Goal: Information Seeking & Learning: Learn about a topic

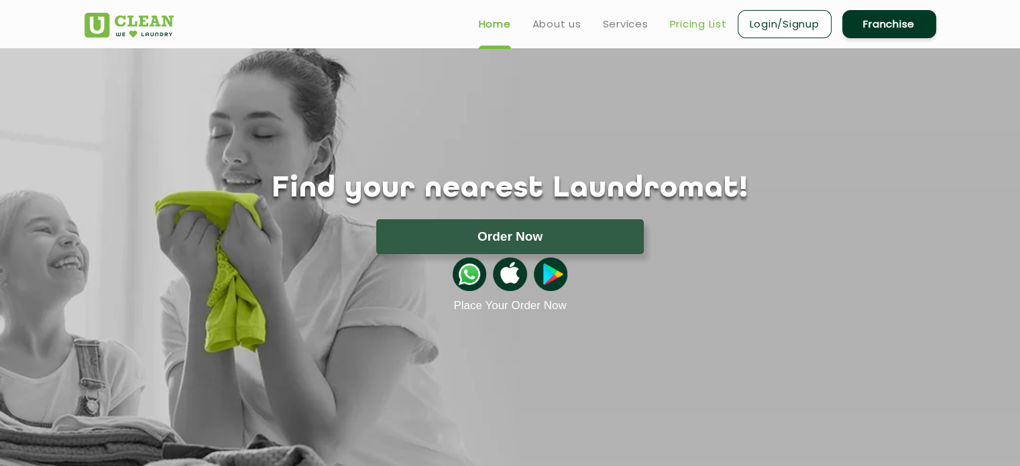
click at [700, 23] on link "Pricing List" at bounding box center [698, 24] width 57 height 16
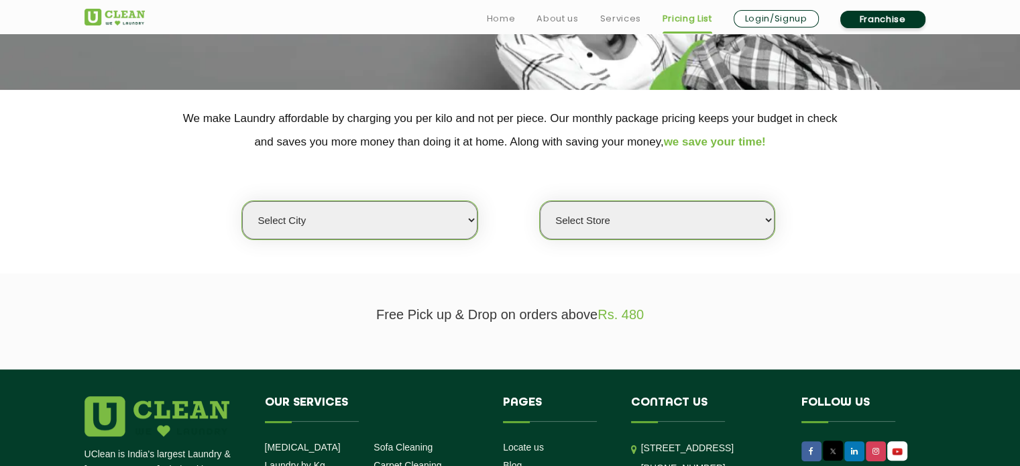
scroll to position [244, 0]
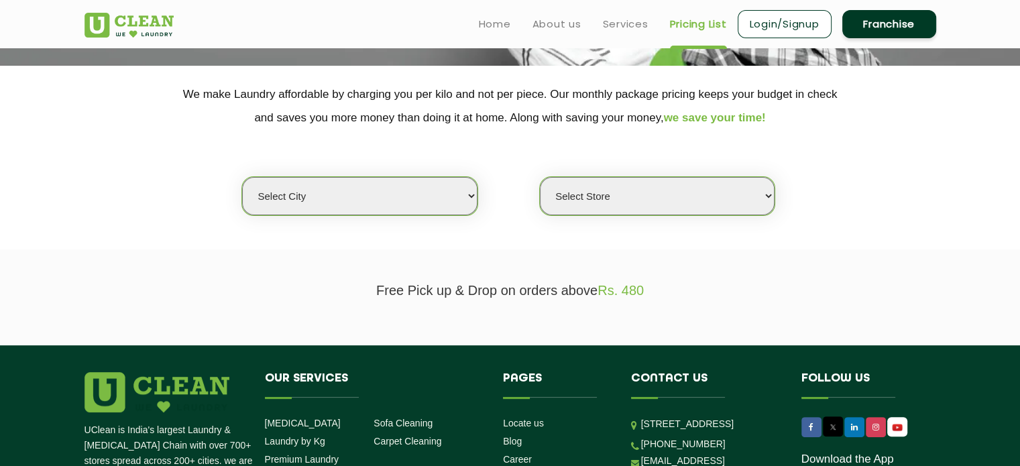
click at [454, 217] on section "We make Laundry affordable by charging you per kilo and not per piece. Our mont…" at bounding box center [510, 158] width 1020 height 184
click at [421, 193] on select "Select city [GEOGRAPHIC_DATA] [GEOGRAPHIC_DATA] [GEOGRAPHIC_DATA] [GEOGRAPHIC_D…" at bounding box center [359, 196] width 235 height 38
click at [293, 194] on select "Select city [GEOGRAPHIC_DATA] [GEOGRAPHIC_DATA] [GEOGRAPHIC_DATA] [GEOGRAPHIC_D…" at bounding box center [359, 196] width 235 height 38
select select "28"
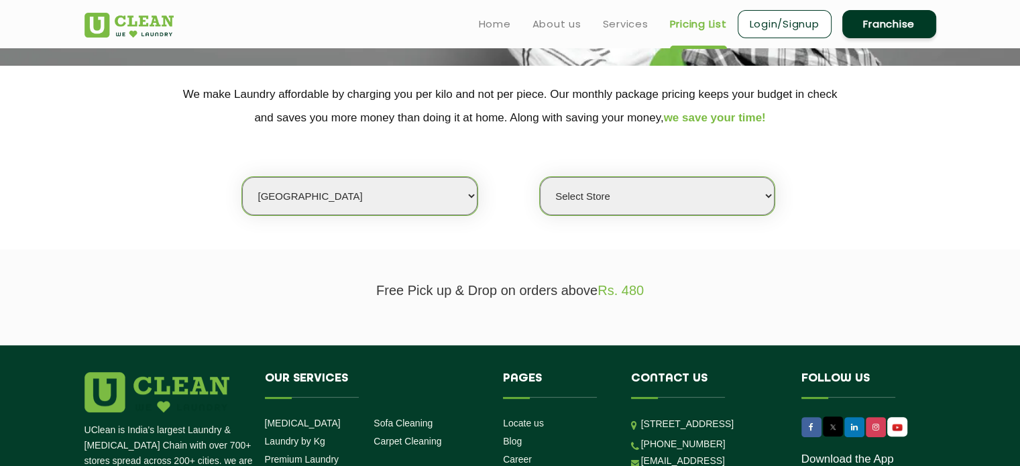
click at [242, 177] on select "Select city [GEOGRAPHIC_DATA] [GEOGRAPHIC_DATA] [GEOGRAPHIC_DATA] [GEOGRAPHIC_D…" at bounding box center [359, 196] width 235 height 38
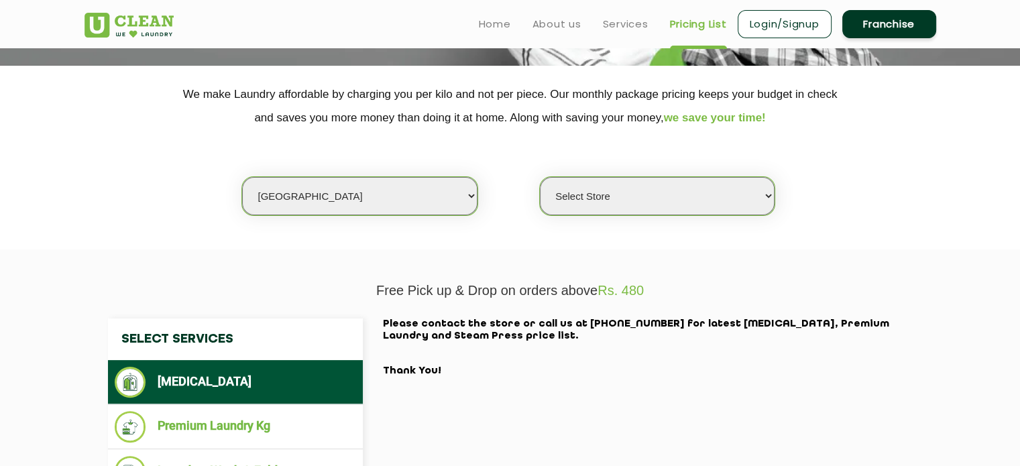
click at [746, 201] on select "Select Store [GEOGRAPHIC_DATA] [GEOGRAPHIC_DATA] [GEOGRAPHIC_DATA][PERSON_NAME]…" at bounding box center [657, 196] width 235 height 38
select select "377"
click at [540, 177] on select "Select Store [GEOGRAPHIC_DATA] [GEOGRAPHIC_DATA] [GEOGRAPHIC_DATA][PERSON_NAME]…" at bounding box center [657, 196] width 235 height 38
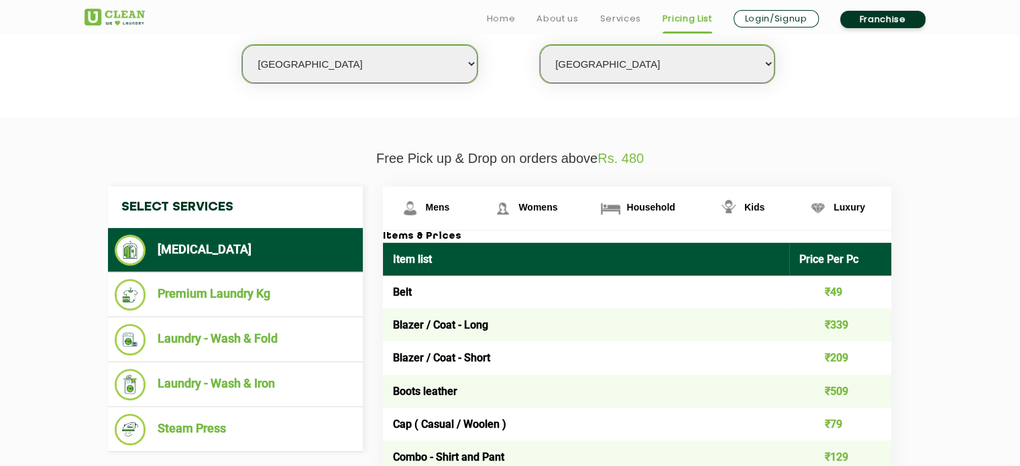
scroll to position [459, 0]
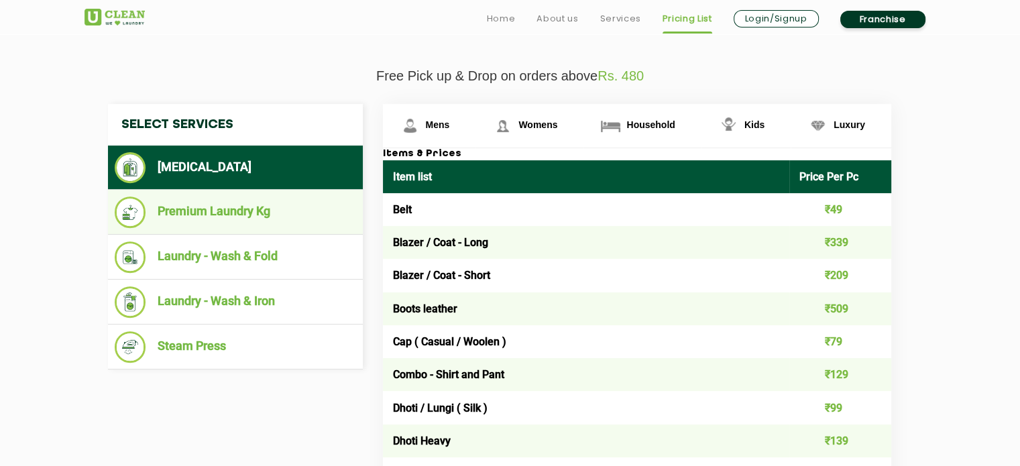
click at [205, 219] on li "Premium Laundry Kg" at bounding box center [236, 213] width 242 height 32
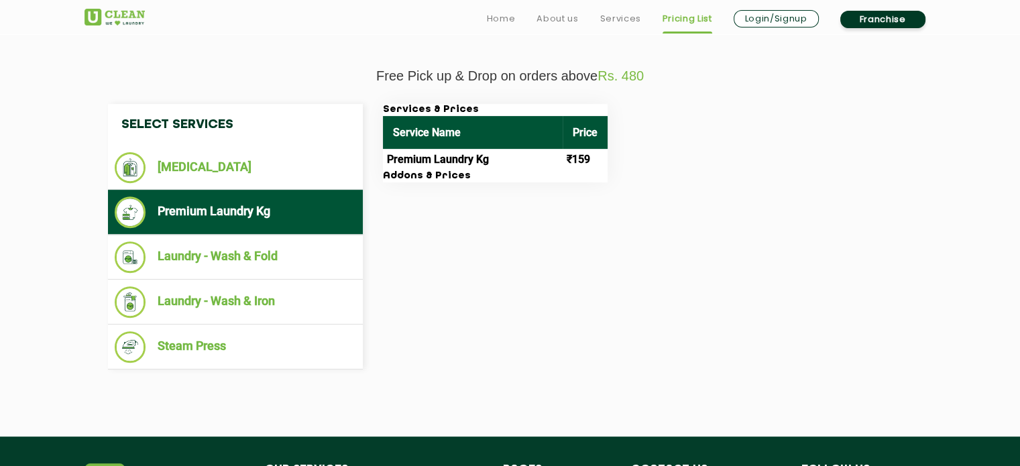
click at [439, 156] on td "Premium Laundry Kg" at bounding box center [473, 159] width 180 height 21
click at [587, 156] on td "₹159" at bounding box center [585, 159] width 45 height 21
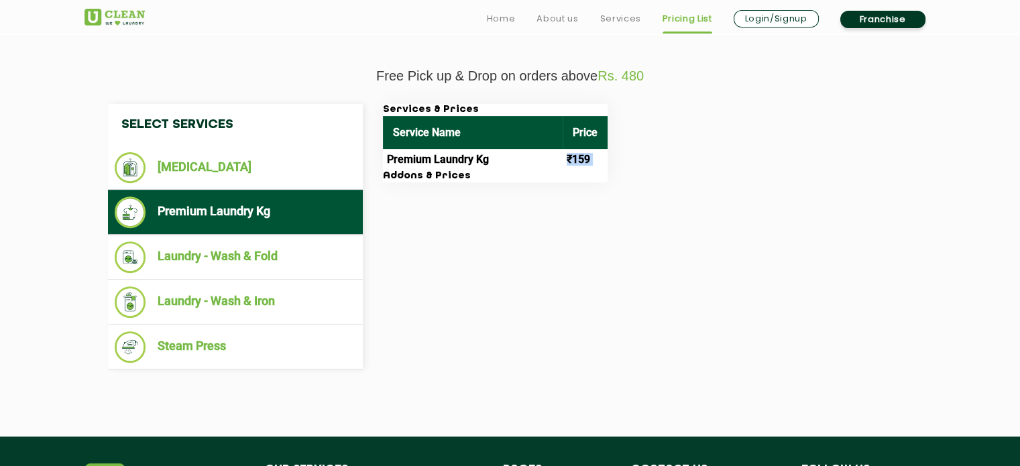
click at [587, 156] on td "₹159" at bounding box center [585, 159] width 45 height 21
click at [438, 157] on td "Premium Laundry Kg" at bounding box center [473, 159] width 180 height 21
click at [574, 152] on td "₹159" at bounding box center [585, 159] width 45 height 21
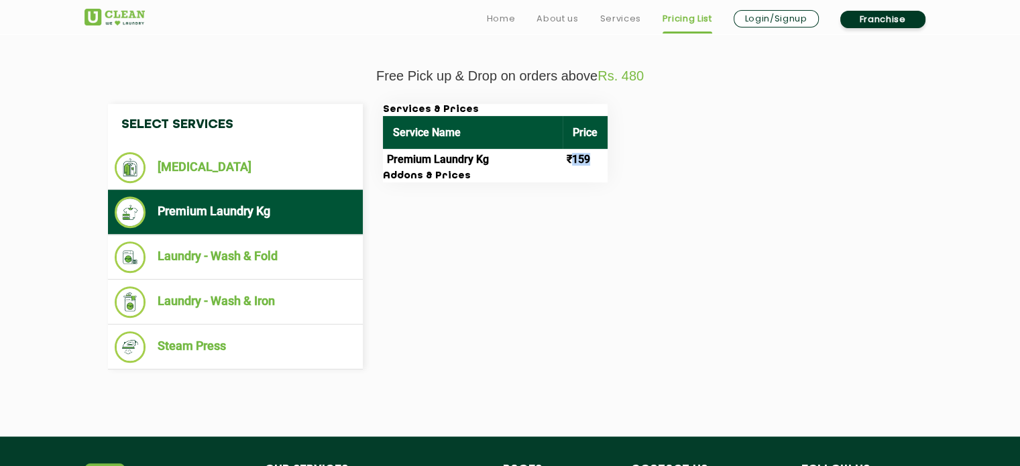
click at [574, 152] on td "₹159" at bounding box center [585, 159] width 45 height 21
click at [407, 177] on h3 "Addons & Prices" at bounding box center [495, 176] width 225 height 12
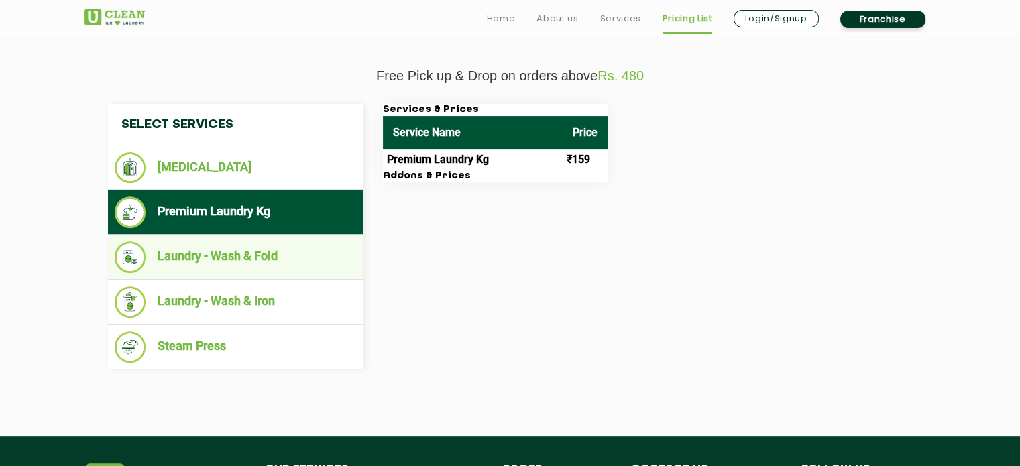
click at [247, 246] on li "Laundry - Wash & Fold" at bounding box center [236, 258] width 242 height 32
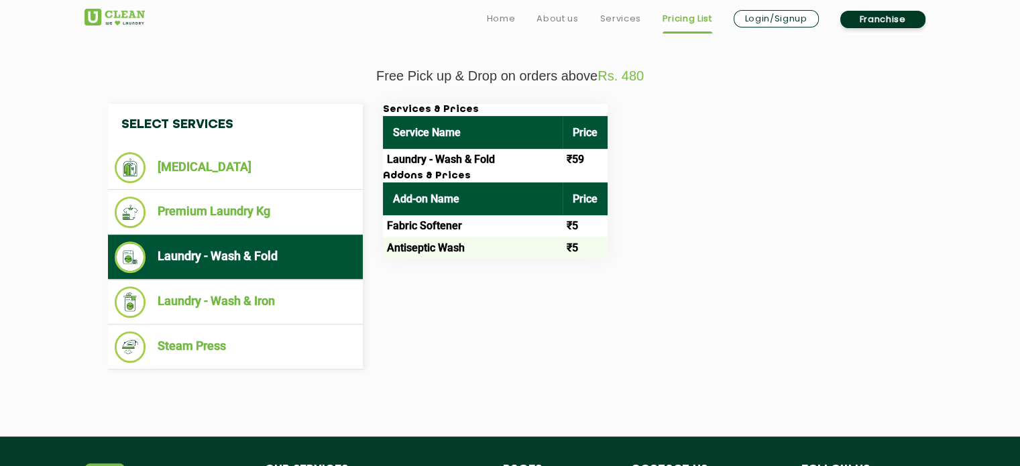
click at [396, 226] on td "Fabric Softener" at bounding box center [473, 225] width 180 height 21
click at [422, 250] on td "Antiseptic Wash" at bounding box center [473, 247] width 180 height 21
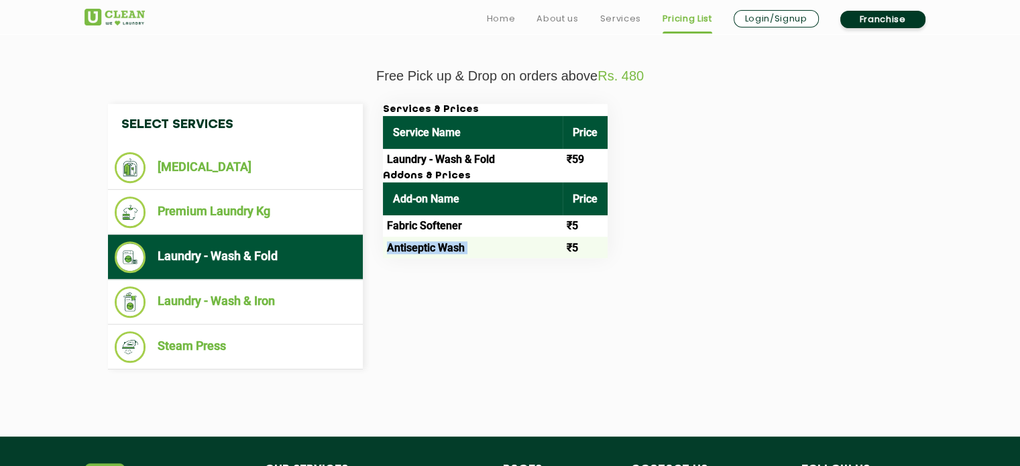
click at [422, 250] on td "Antiseptic Wash" at bounding box center [473, 247] width 180 height 21
click at [434, 155] on td "Laundry - Wash & Fold" at bounding box center [473, 159] width 180 height 21
click at [580, 155] on td "₹59" at bounding box center [585, 159] width 45 height 21
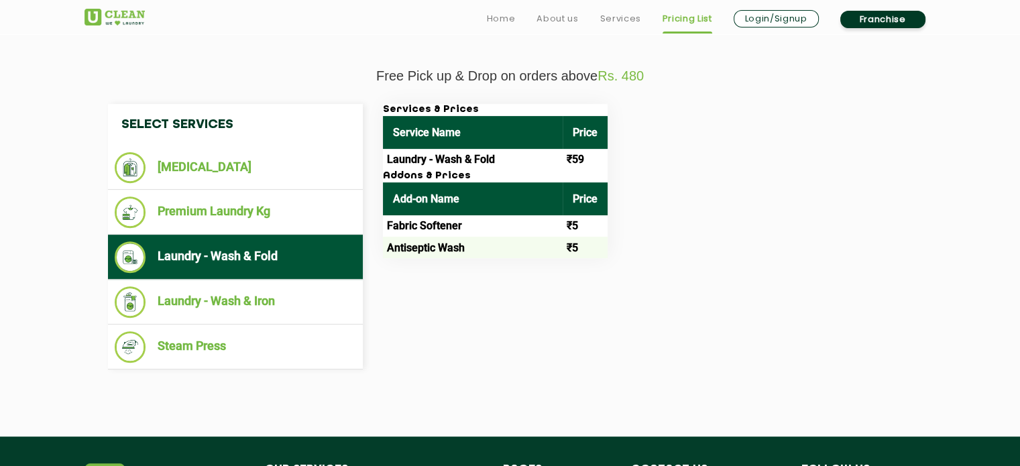
click at [580, 155] on td "₹59" at bounding box center [585, 159] width 45 height 21
click at [572, 225] on td "₹5" at bounding box center [585, 225] width 45 height 21
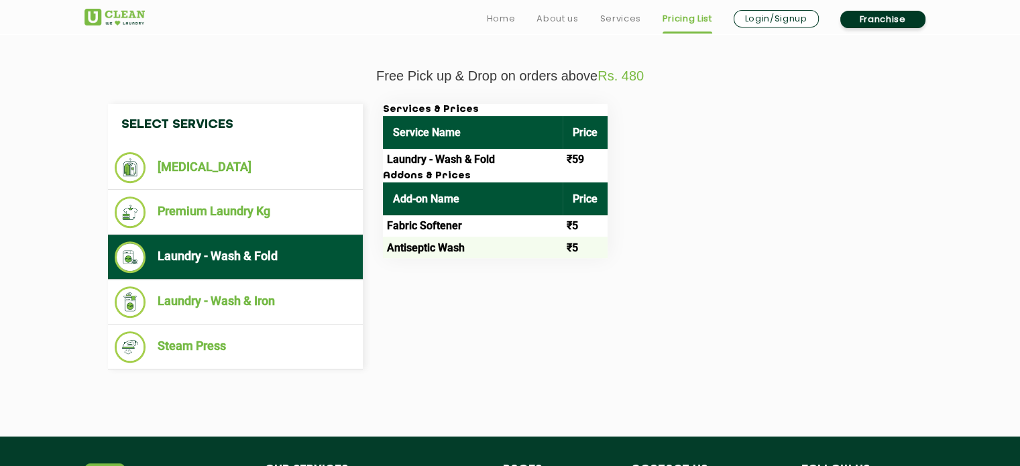
click at [574, 240] on td "₹5" at bounding box center [585, 247] width 45 height 21
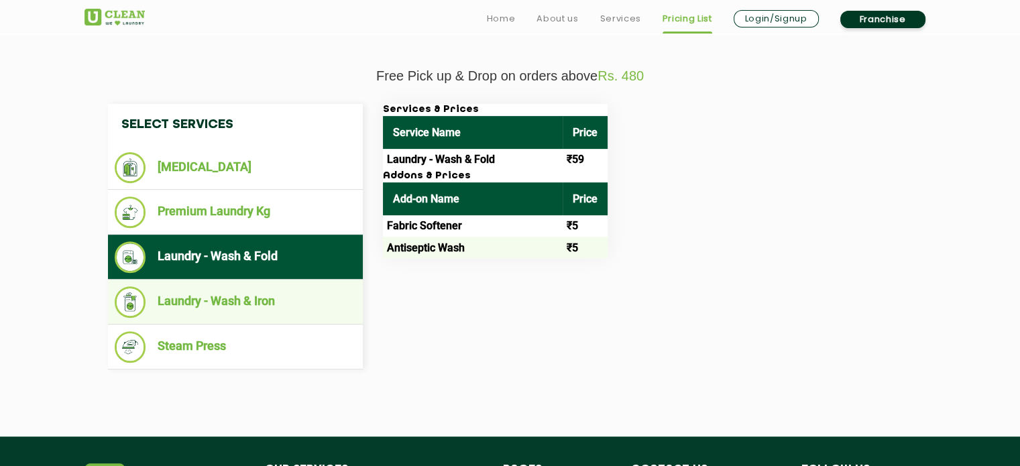
click at [207, 313] on li "Laundry - Wash & Iron" at bounding box center [236, 302] width 242 height 32
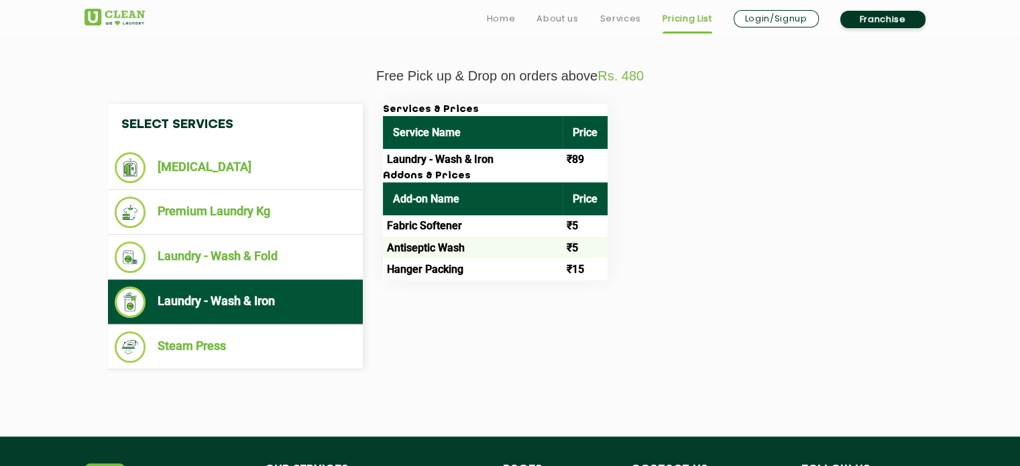
click at [572, 161] on td "₹89" at bounding box center [585, 159] width 45 height 21
click at [572, 266] on td "₹15" at bounding box center [585, 268] width 45 height 21
click at [574, 227] on td "₹5" at bounding box center [585, 225] width 45 height 21
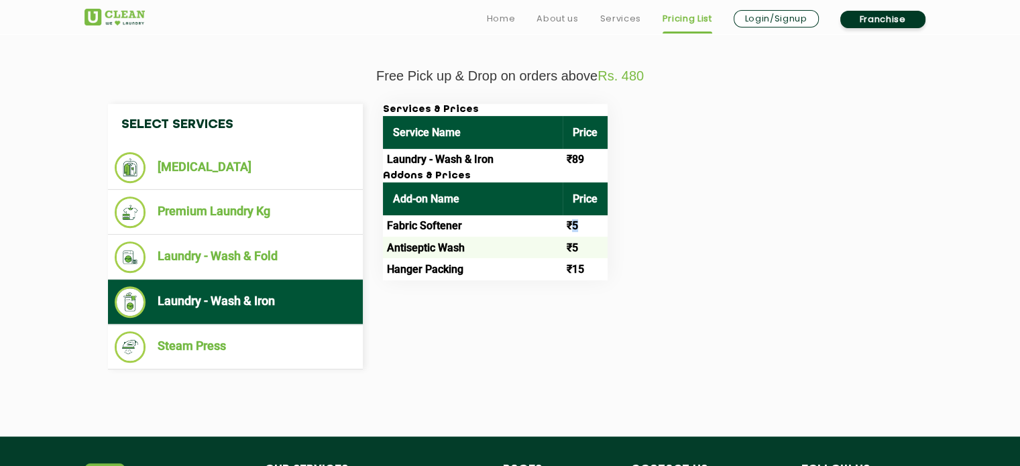
click at [574, 227] on td "₹5" at bounding box center [585, 225] width 45 height 21
click at [575, 162] on td "₹89" at bounding box center [585, 159] width 45 height 21
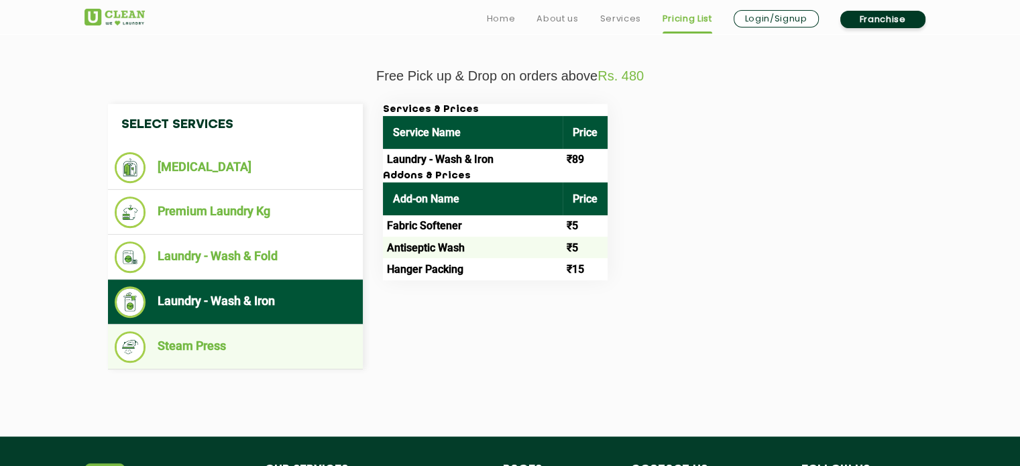
click at [182, 348] on li "Steam Press" at bounding box center [236, 347] width 242 height 32
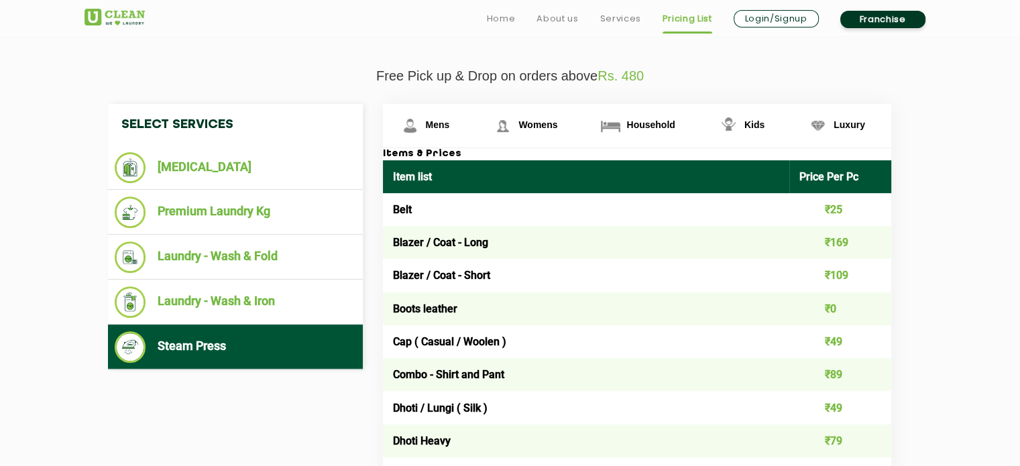
click at [833, 372] on td "₹89" at bounding box center [841, 374] width 102 height 33
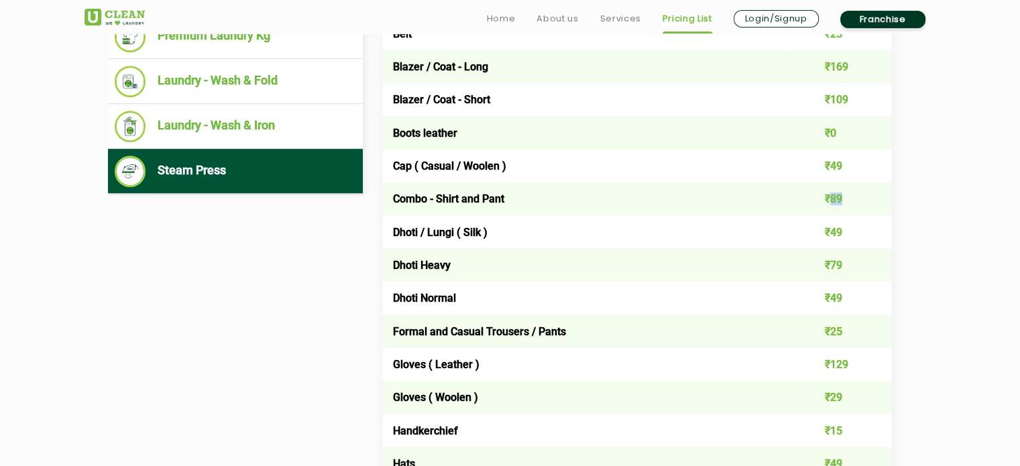
scroll to position [643, 0]
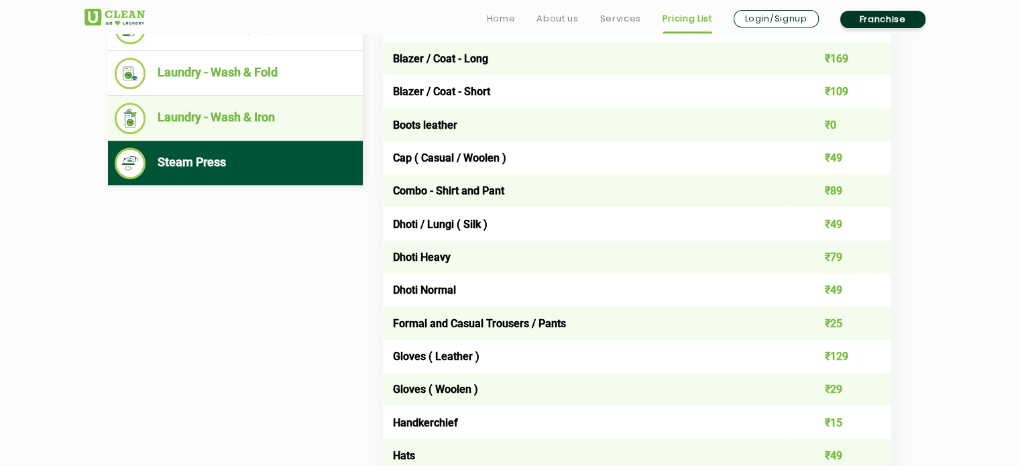
click at [242, 104] on li "Laundry - Wash & Iron" at bounding box center [236, 119] width 242 height 32
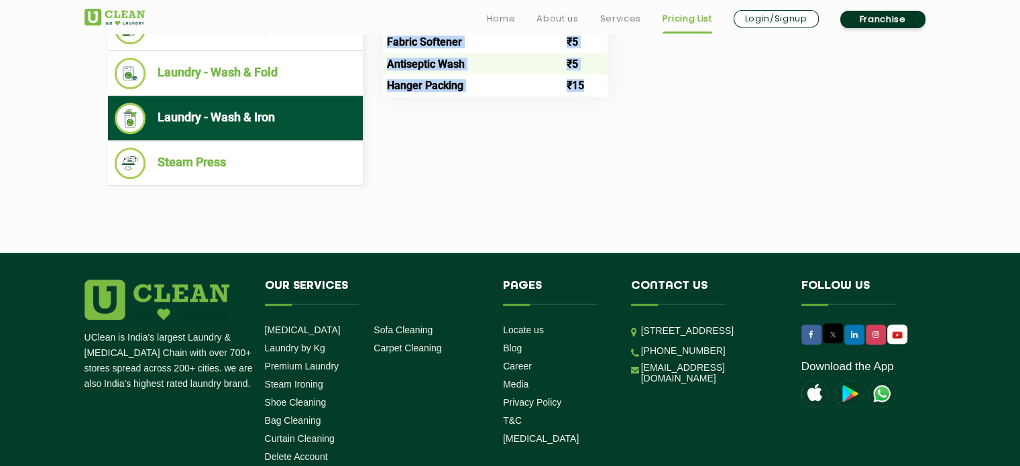
drag, startPoint x: 1020, startPoint y: 311, endPoint x: 1028, endPoint y: 226, distance: 84.9
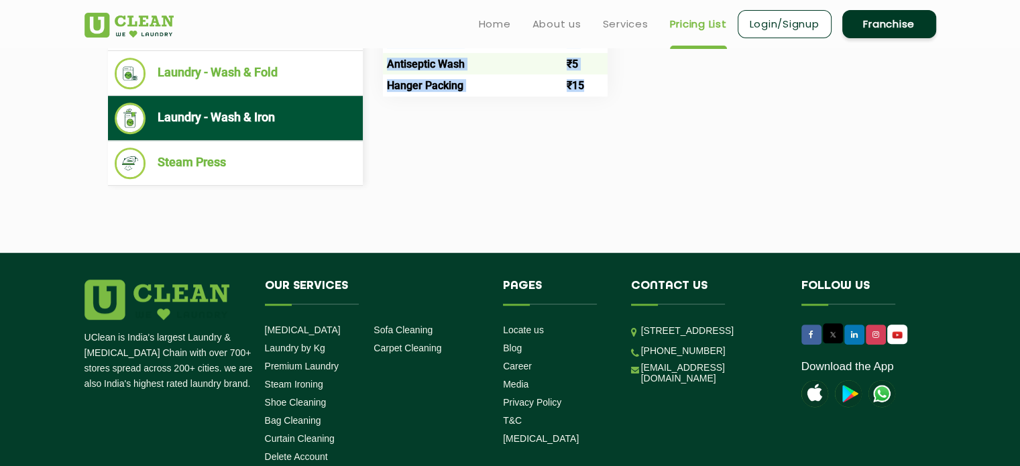
scroll to position [235, 0]
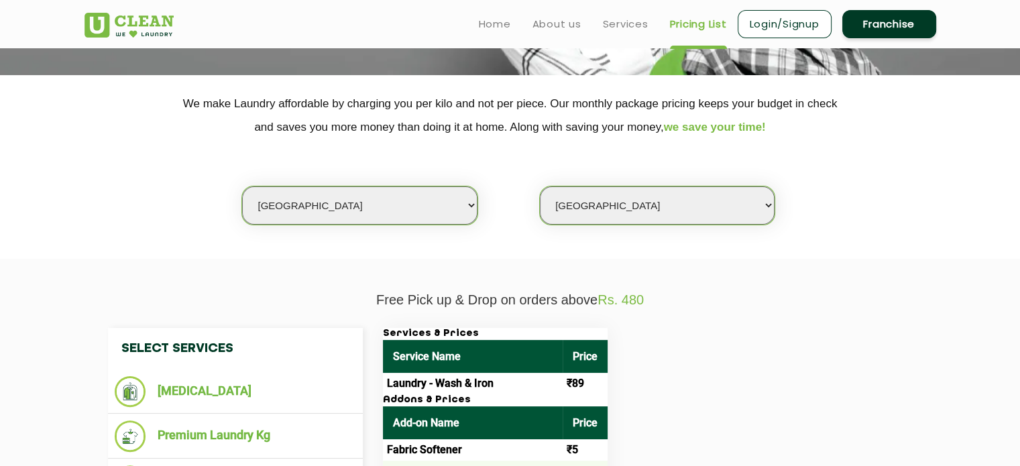
click at [613, 361] on div "Services & Prices Service Name Price Laundry - Wash & Iron ₹89 Addons & Prices …" at bounding box center [648, 416] width 550 height 176
click at [471, 425] on th "Add-on Name" at bounding box center [473, 423] width 180 height 33
click at [385, 335] on h3 "Services & Prices" at bounding box center [495, 334] width 225 height 12
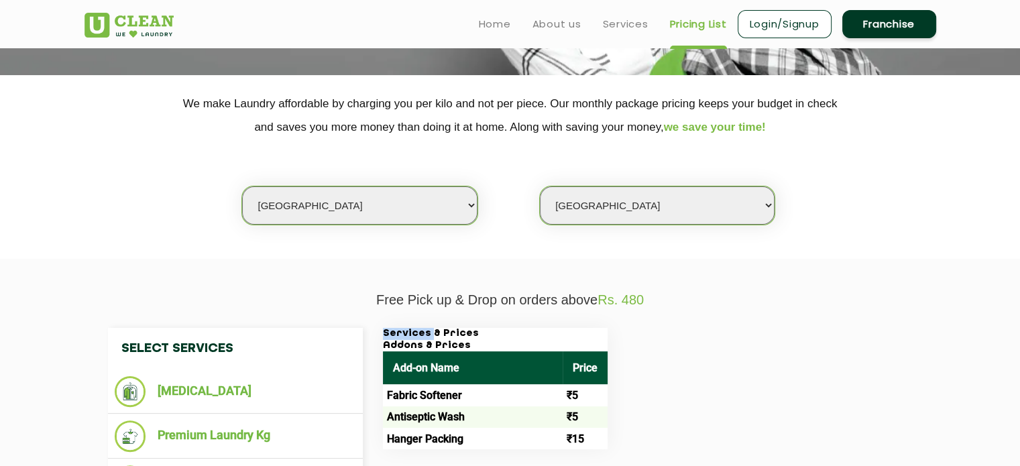
click at [385, 335] on h3 "Services & Prices" at bounding box center [495, 334] width 225 height 12
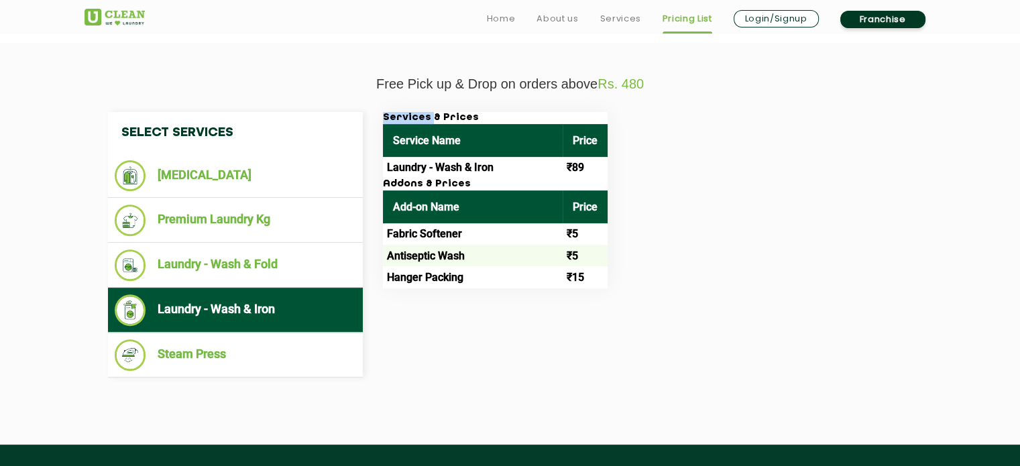
scroll to position [457, 0]
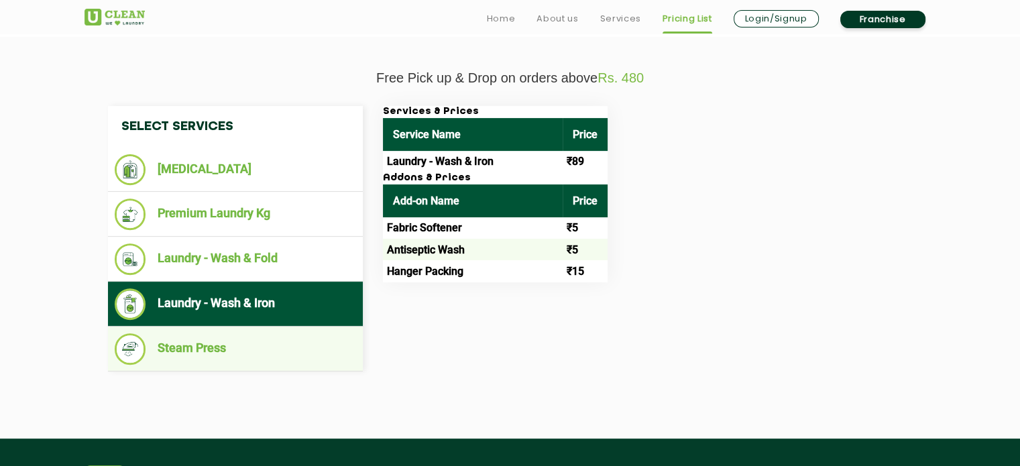
click at [216, 351] on li "Steam Press" at bounding box center [236, 349] width 242 height 32
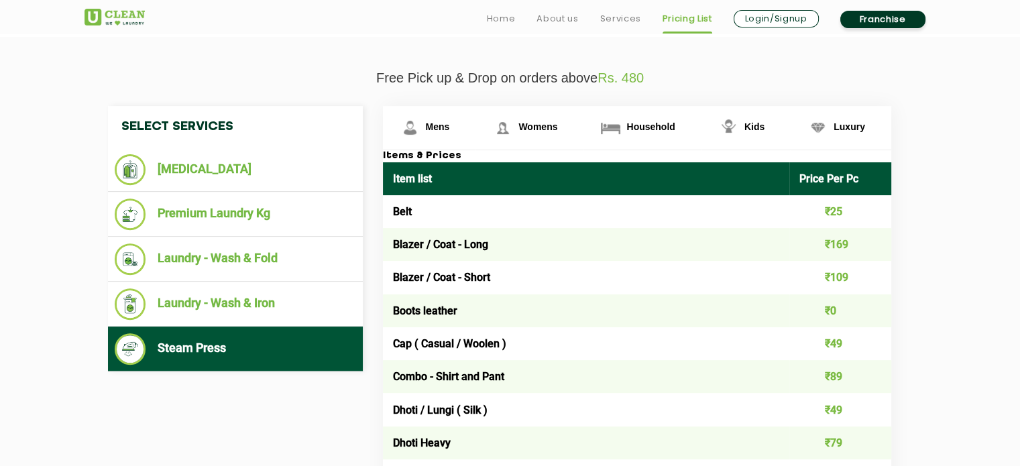
drag, startPoint x: 1018, startPoint y: 109, endPoint x: 1030, endPoint y: 134, distance: 26.7
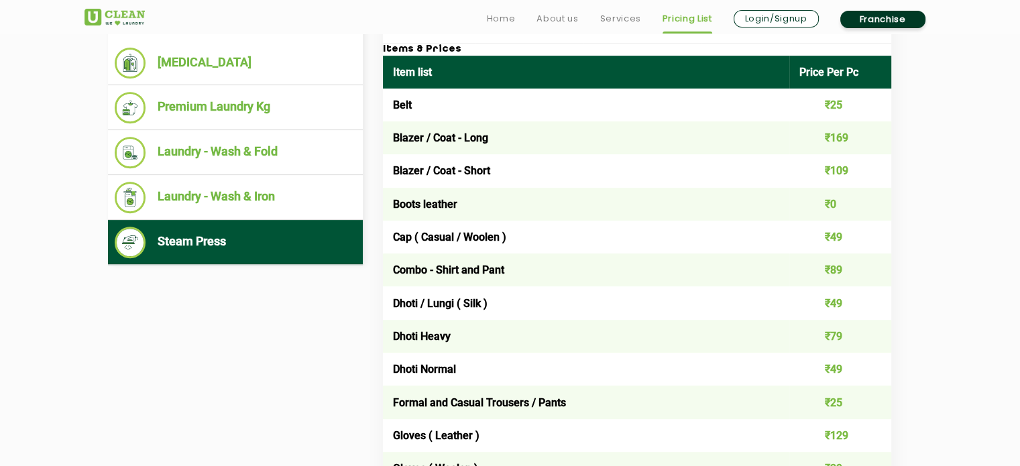
scroll to position [605, 0]
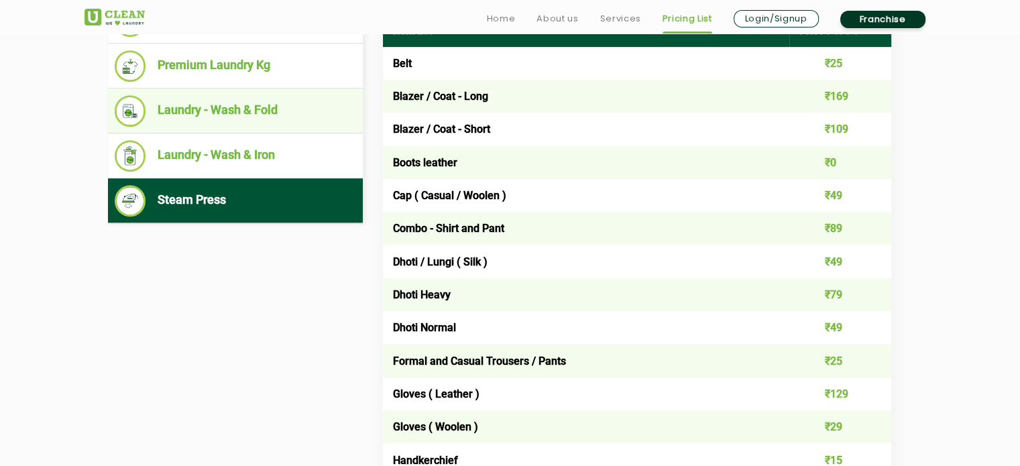
click at [197, 128] on ul "Laundry - Wash & Fold" at bounding box center [235, 111] width 255 height 45
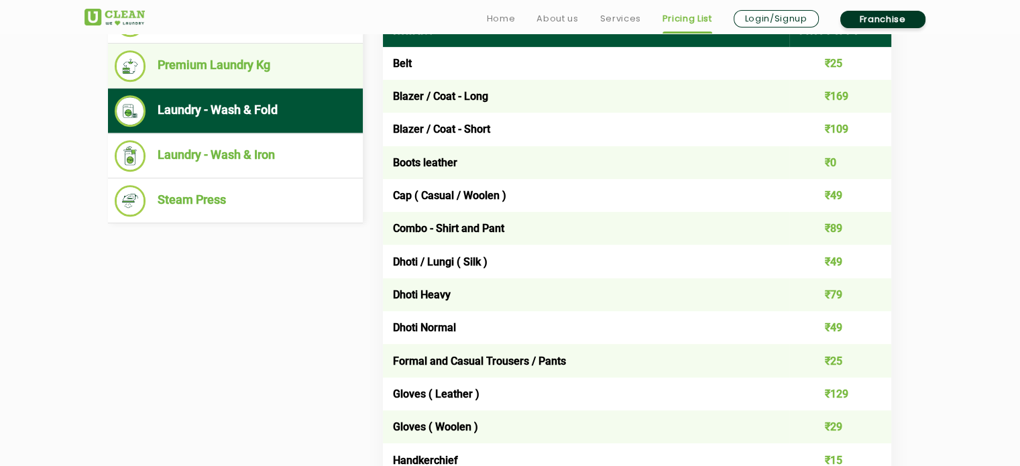
click at [196, 85] on ul "Premium Laundry Kg" at bounding box center [235, 66] width 255 height 45
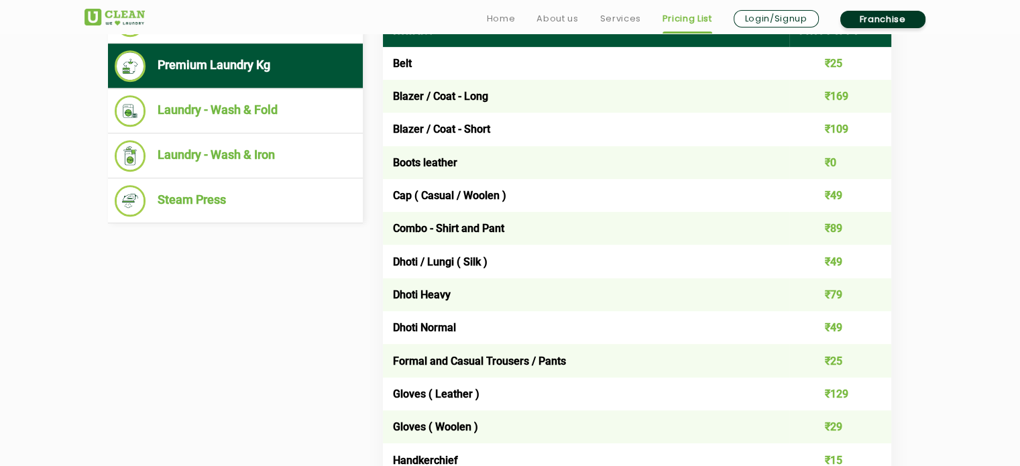
click at [186, 81] on ul "Premium Laundry Kg" at bounding box center [235, 66] width 255 height 45
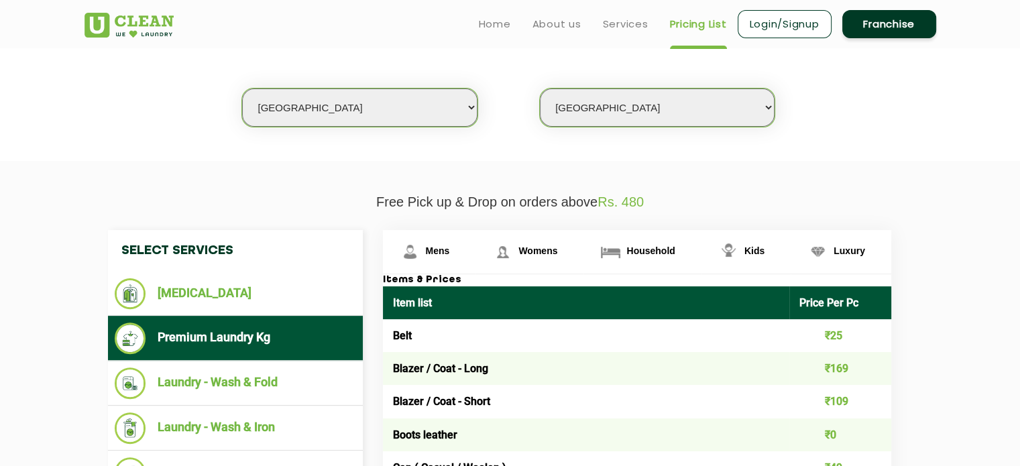
scroll to position [320, 0]
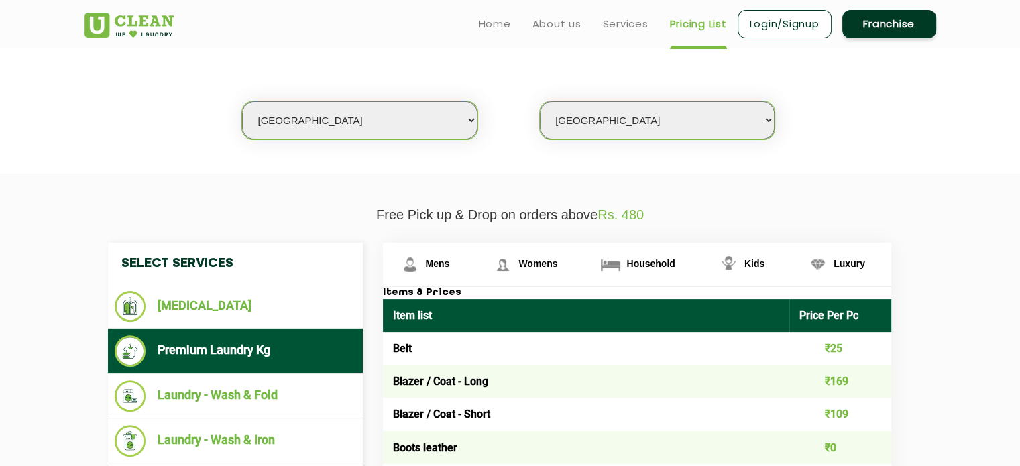
drag, startPoint x: 1017, startPoint y: 61, endPoint x: 1029, endPoint y: 111, distance: 51.1
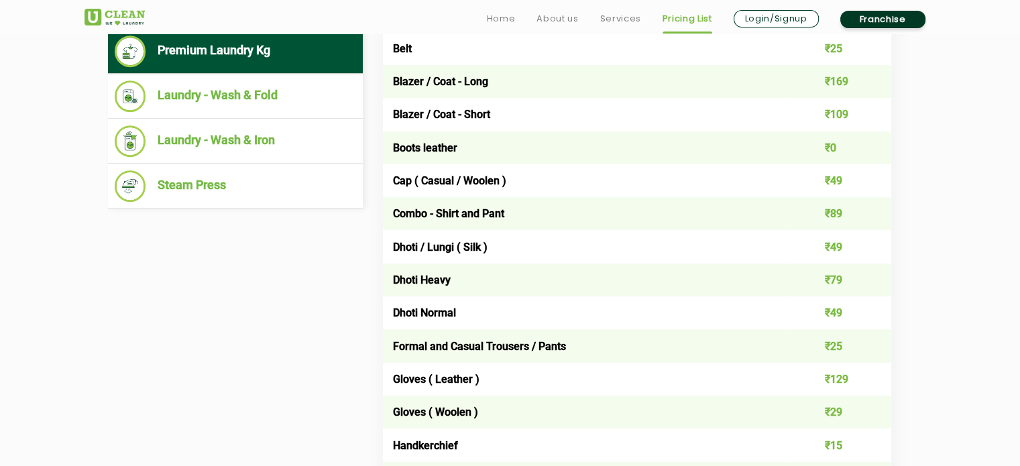
scroll to position [624, 0]
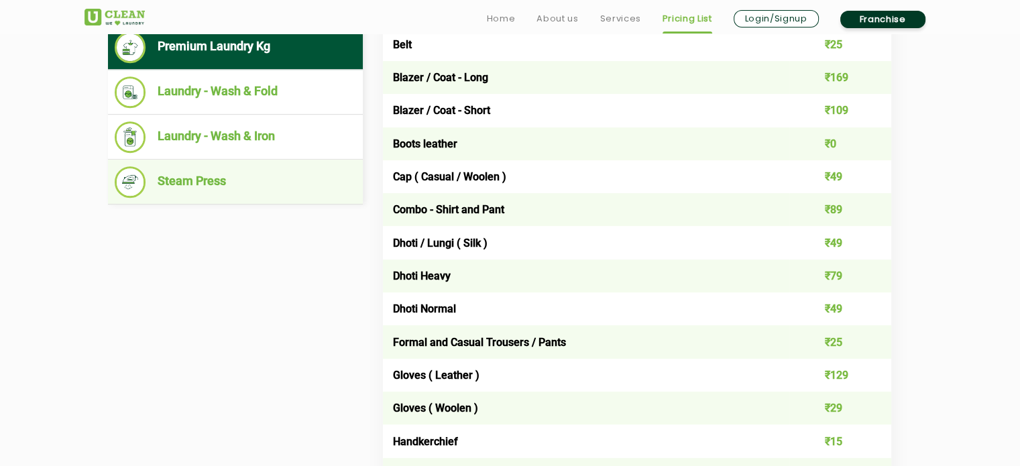
click at [241, 171] on li "Steam Press" at bounding box center [236, 182] width 242 height 32
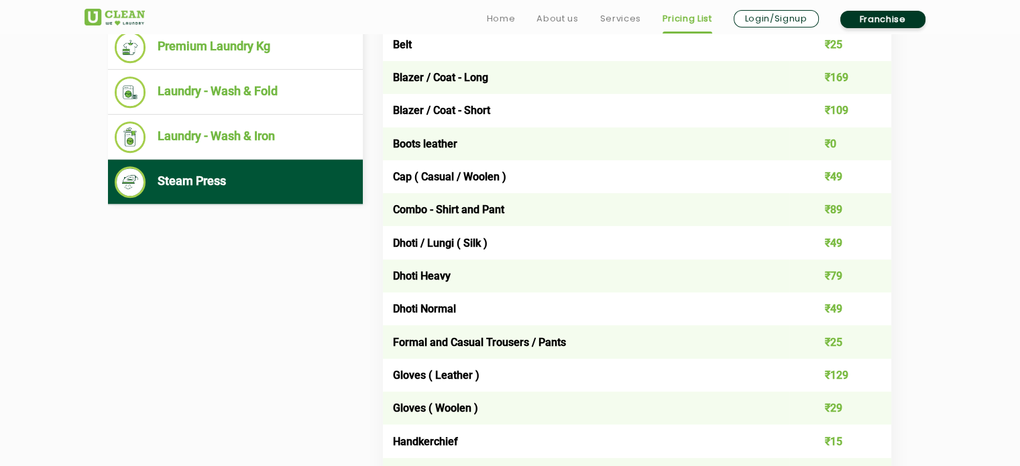
click at [211, 200] on ul "Steam Press" at bounding box center [235, 182] width 255 height 45
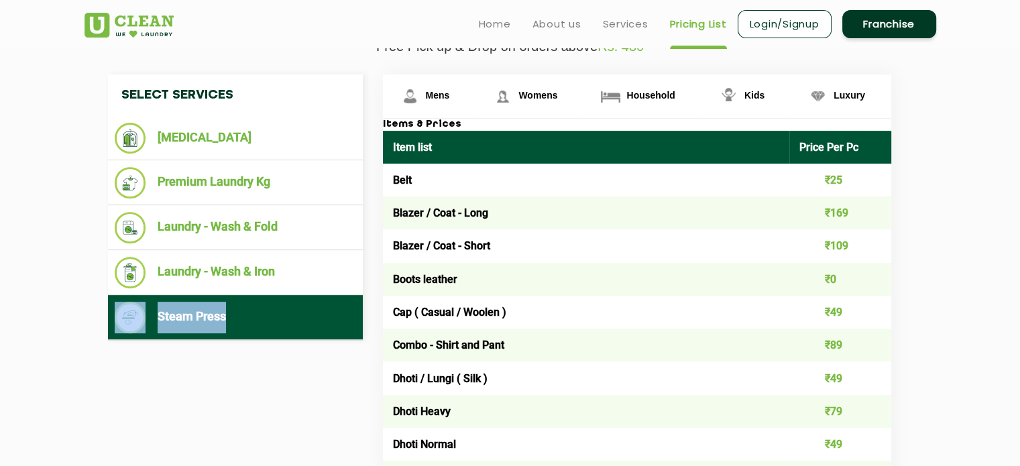
scroll to position [484, 0]
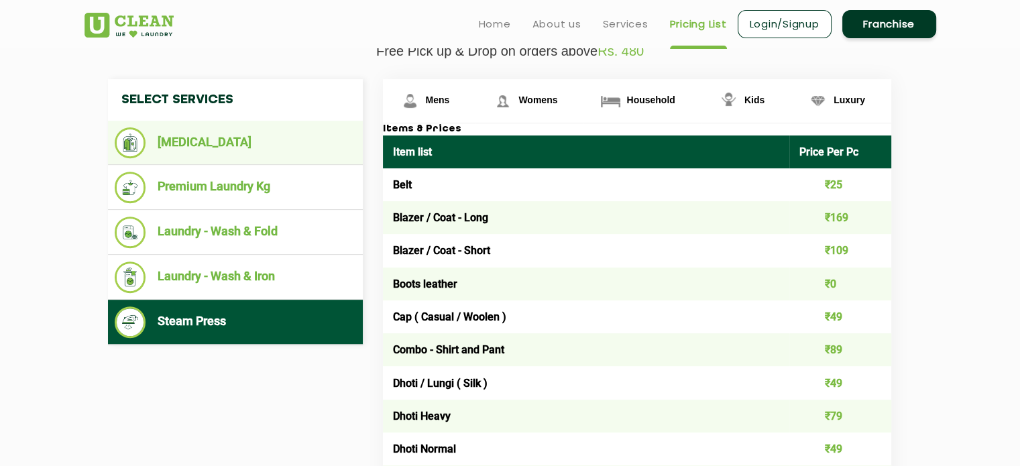
click at [180, 137] on li "[MEDICAL_DATA]" at bounding box center [236, 142] width 242 height 31
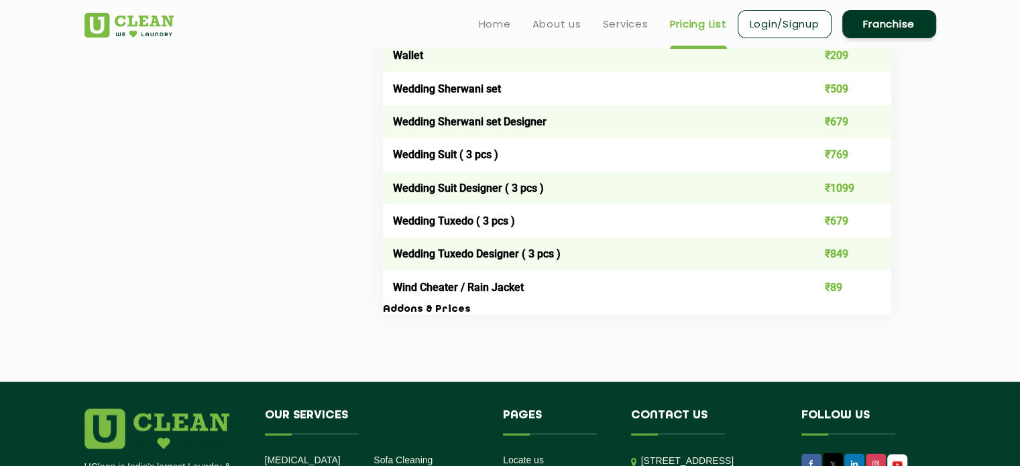
scroll to position [2622, 0]
